Goal: Information Seeking & Learning: Learn about a topic

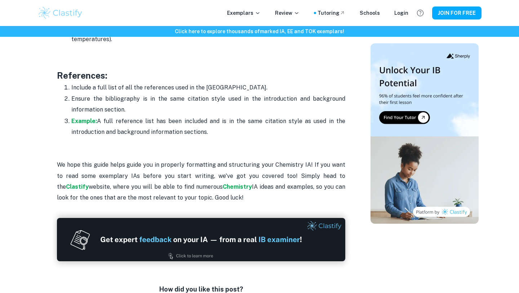
scroll to position [2517, 0]
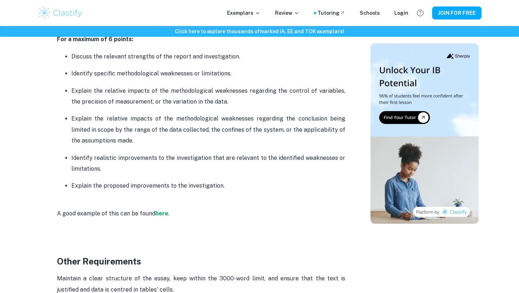
scroll to position [1626, 0]
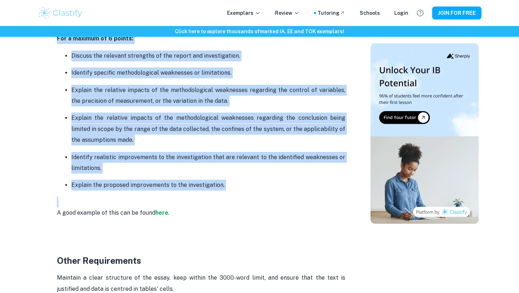
drag, startPoint x: 58, startPoint y: 71, endPoint x: 221, endPoint y: 202, distance: 208.8
copy div "Criterion D: Evaluation - 6 points Deepen the evaluation through the discussion…"
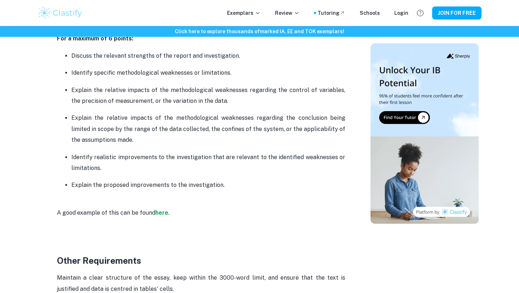
click at [202, 172] on p "Identify realistic improvements to the investigation that are relevant to the i…" at bounding box center [208, 163] width 274 height 22
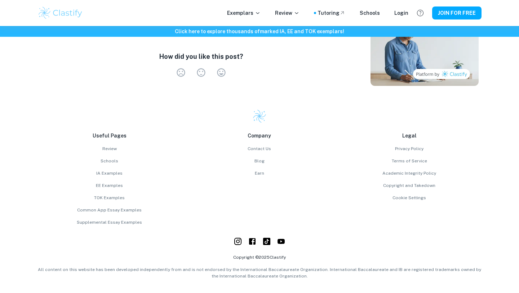
scroll to position [2155, 0]
